Goal: Task Accomplishment & Management: Use online tool/utility

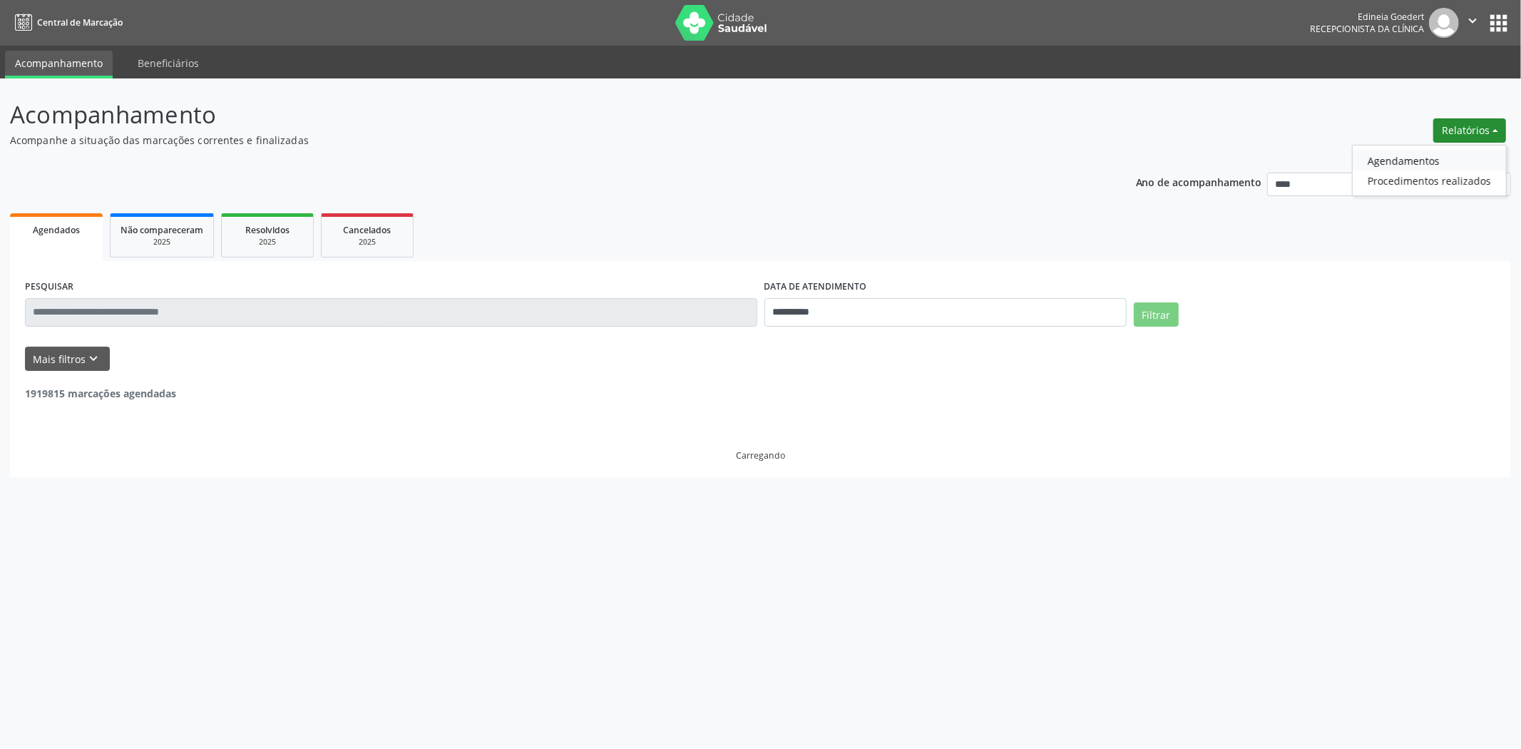
click at [1434, 155] on link "Agendamentos" at bounding box center [1428, 160] width 153 height 20
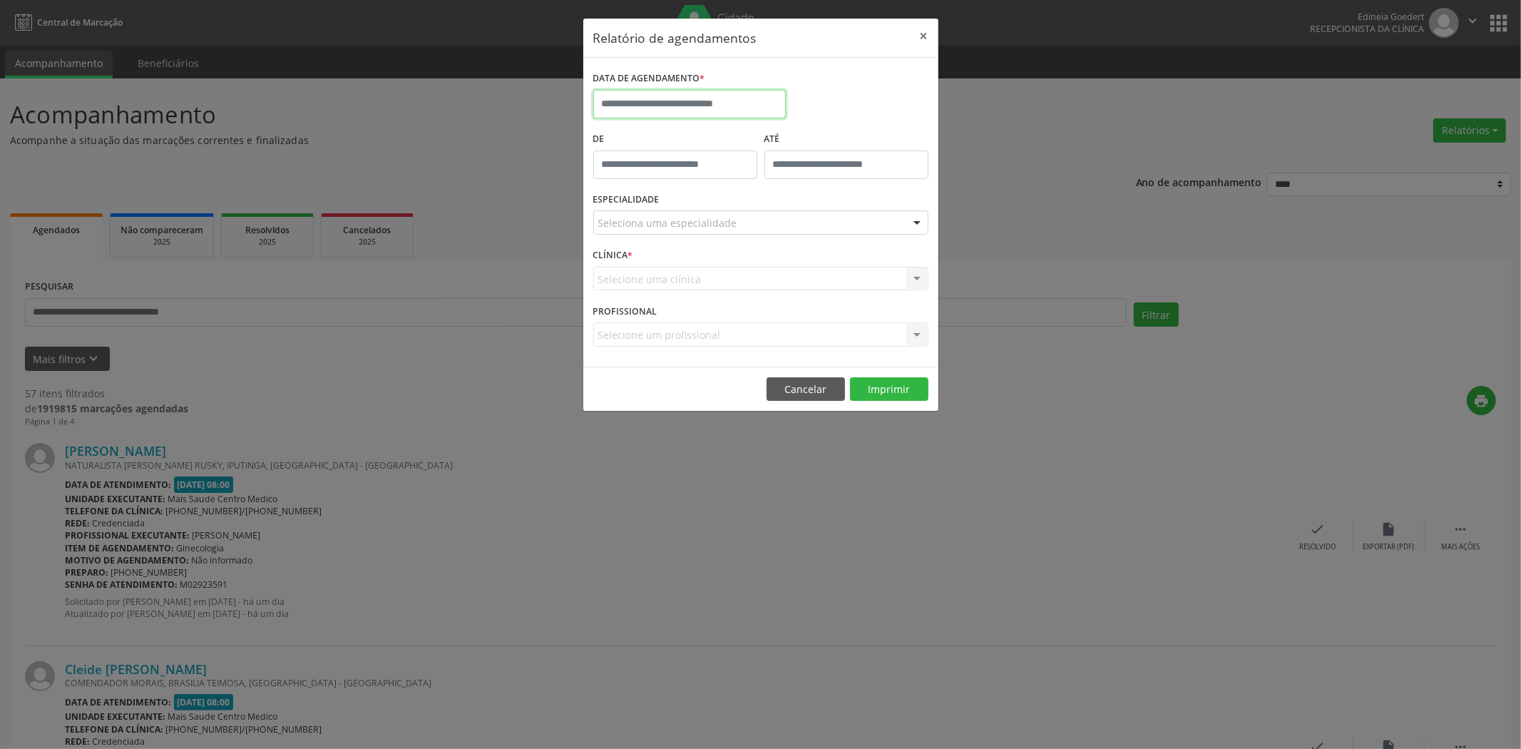
click at [767, 101] on input "text" at bounding box center [689, 104] width 192 height 29
click at [760, 210] on span "12" at bounding box center [765, 207] width 28 height 28
type input "**********"
click at [760, 210] on span "12" at bounding box center [765, 207] width 28 height 28
click at [759, 211] on div "ESPECIALIDADE Seleciona uma especialidade Todas as especialidades Alergologia A…" at bounding box center [761, 217] width 342 height 56
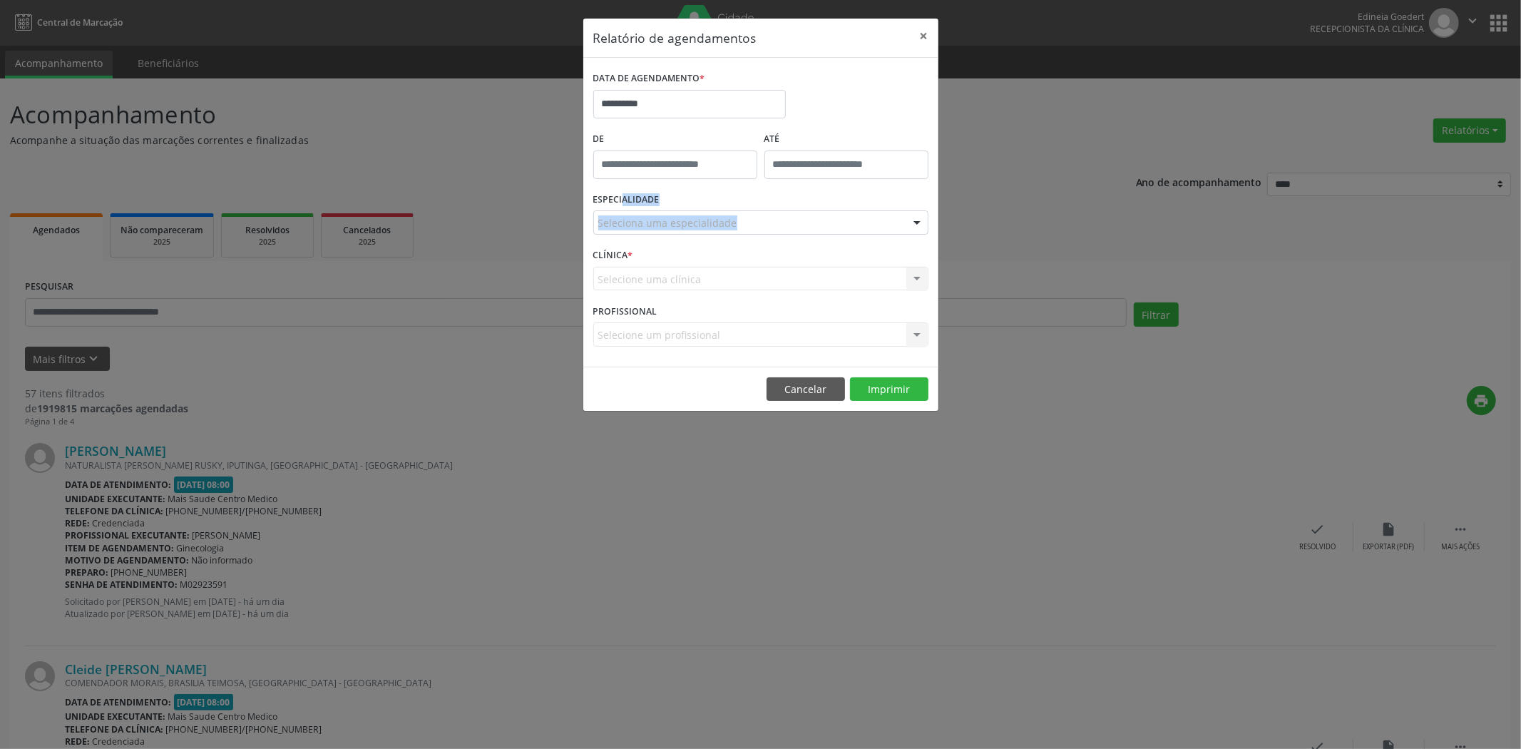
click at [759, 236] on div "ESPECIALIDADE Seleciona uma especialidade Todas as especialidades Alergologia A…" at bounding box center [761, 217] width 342 height 56
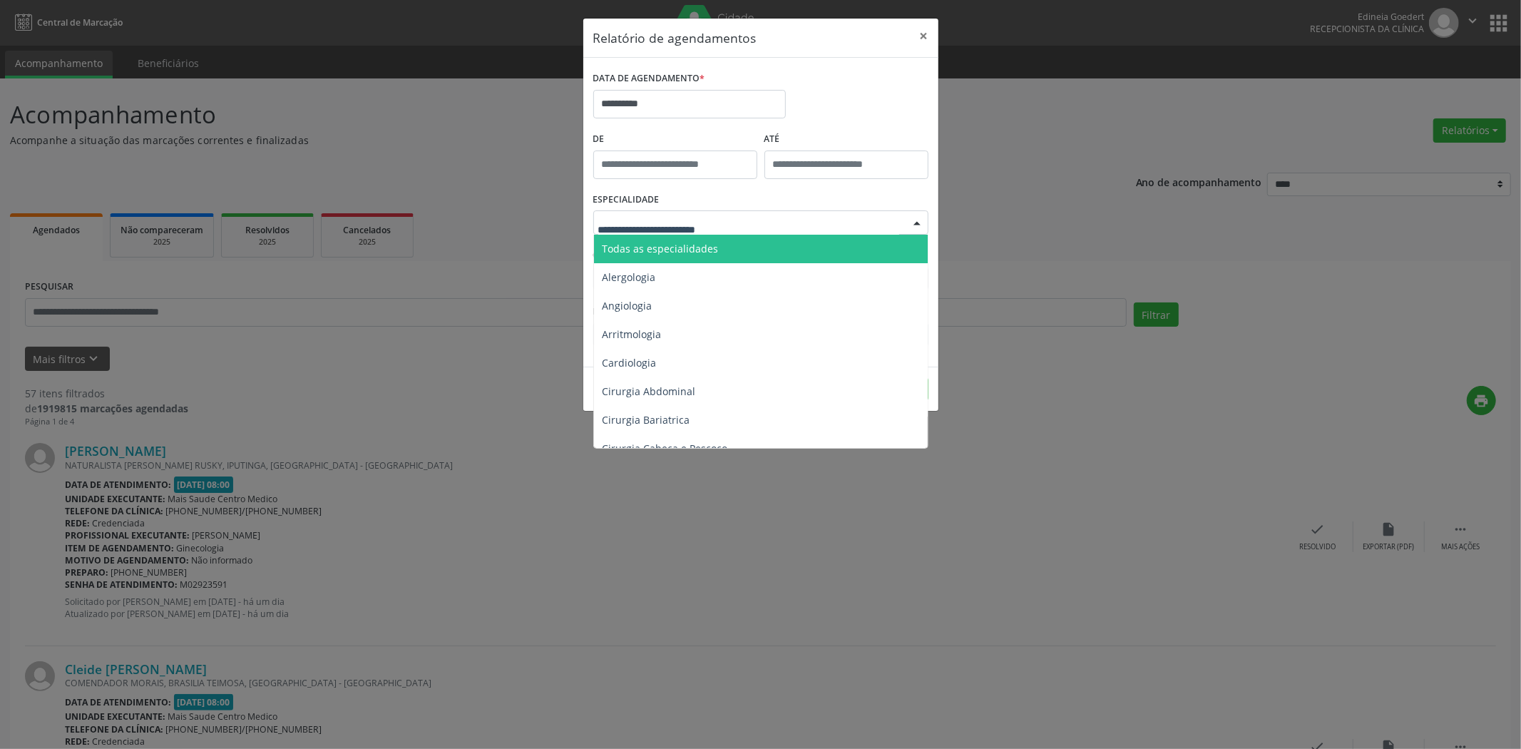
click at [759, 230] on div at bounding box center [760, 222] width 335 height 24
click at [765, 250] on span "Todas as especialidades" at bounding box center [762, 249] width 336 height 29
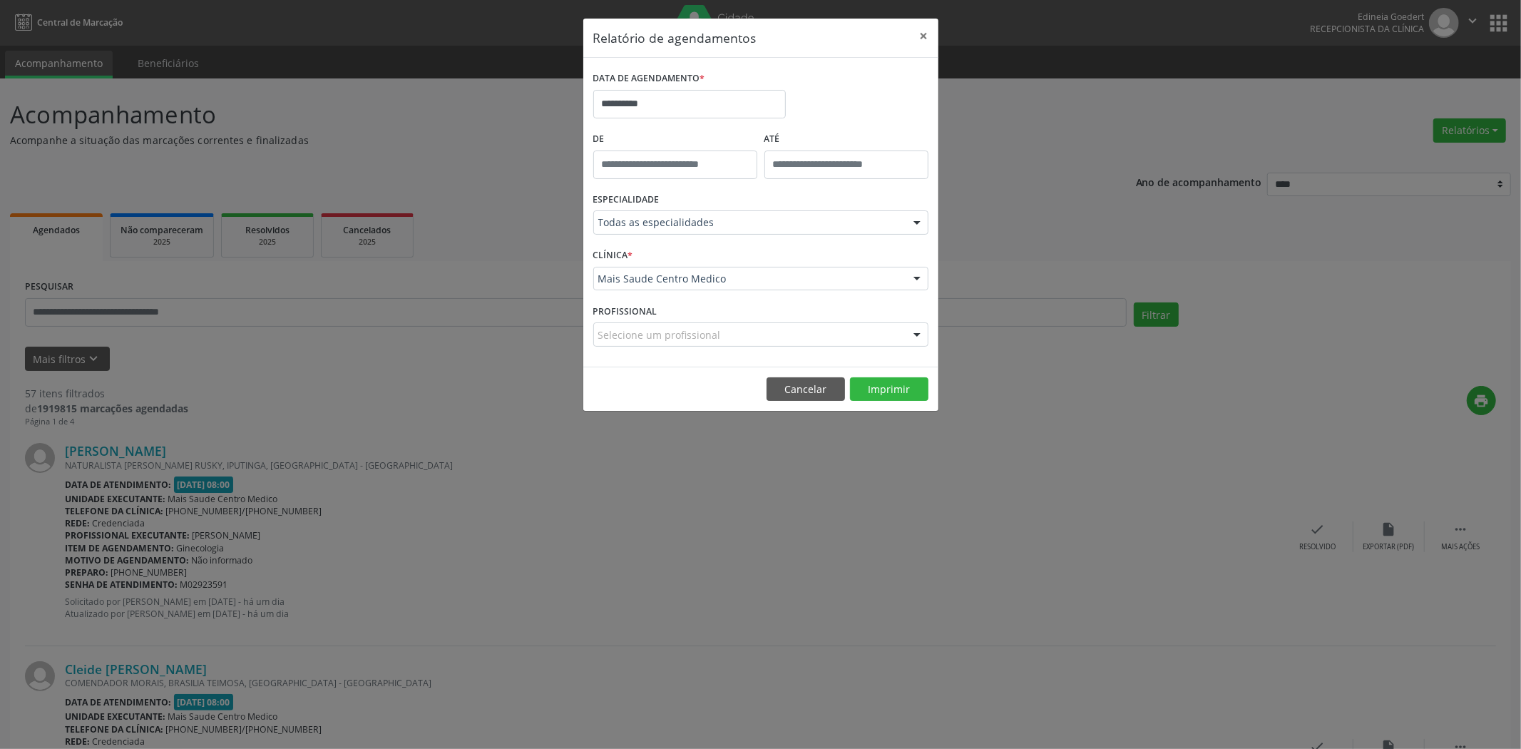
drag, startPoint x: 894, startPoint y: 413, endPoint x: 888, endPoint y: 403, distance: 12.1
click at [893, 413] on div "**********" at bounding box center [760, 374] width 1521 height 749
click at [888, 403] on footer "Cancelar Imprimir" at bounding box center [760, 388] width 355 height 45
click at [883, 398] on button "Imprimir" at bounding box center [889, 389] width 78 height 24
click at [827, 394] on button "Cancelar" at bounding box center [805, 389] width 78 height 24
